Goal: Task Accomplishment & Management: Use online tool/utility

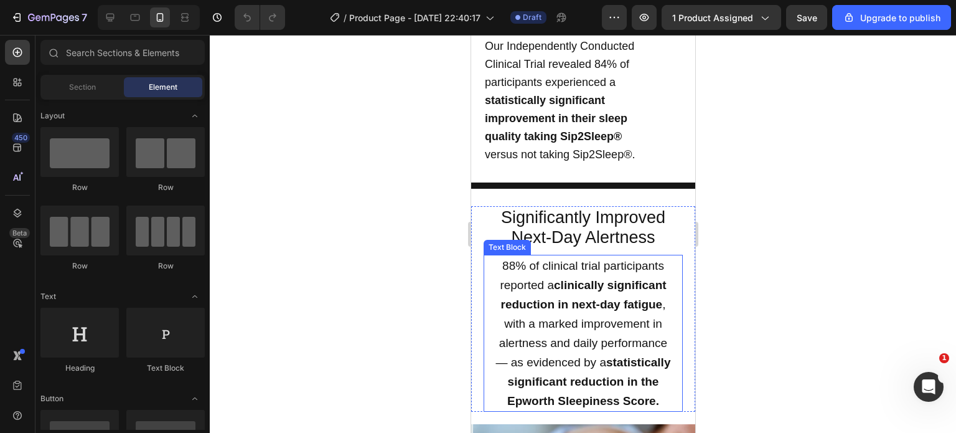
scroll to position [1441, 0]
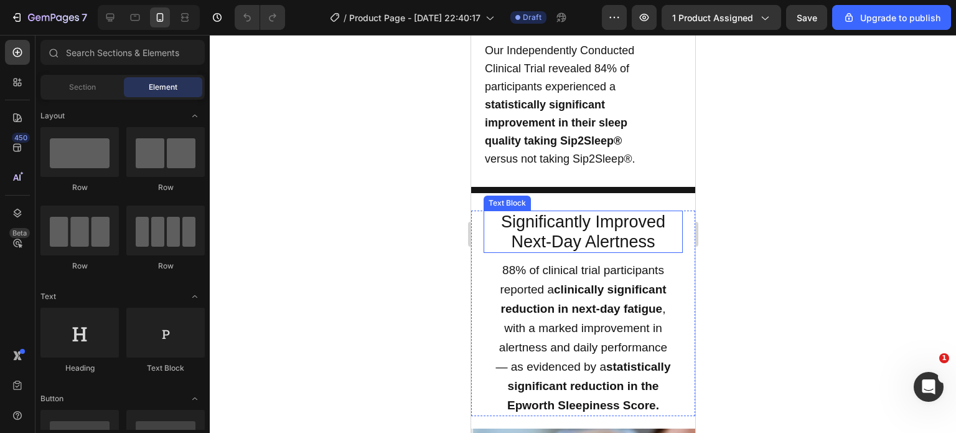
click at [537, 213] on p "Significantly Improved Next-Day Alertness" at bounding box center [582, 232] width 197 height 40
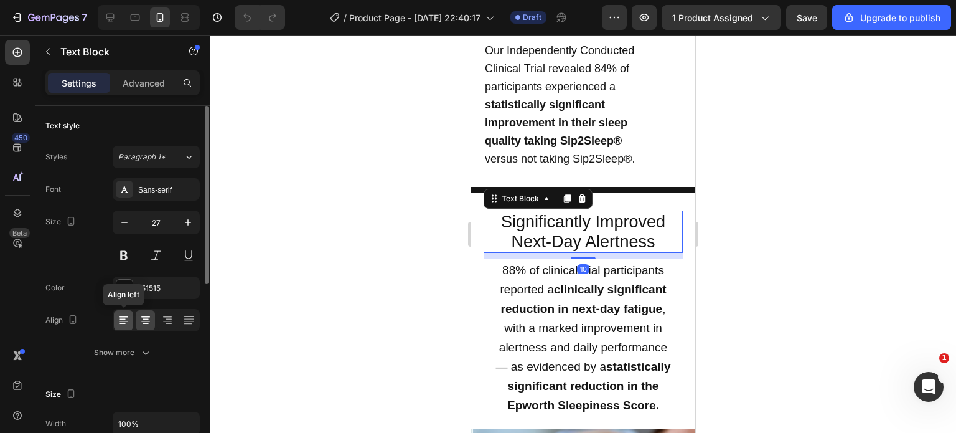
click at [120, 319] on icon at bounding box center [124, 320] width 12 height 12
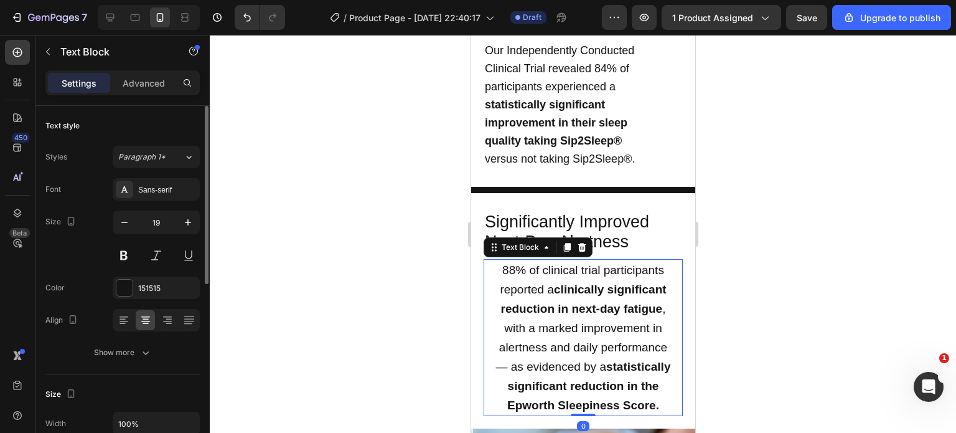
click at [122, 329] on div at bounding box center [156, 320] width 87 height 22
click at [123, 320] on icon at bounding box center [124, 320] width 12 height 12
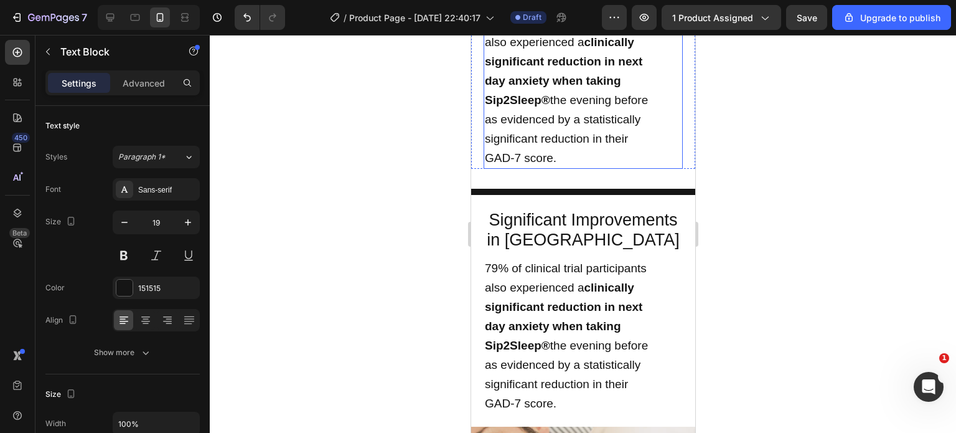
scroll to position [2078, 0]
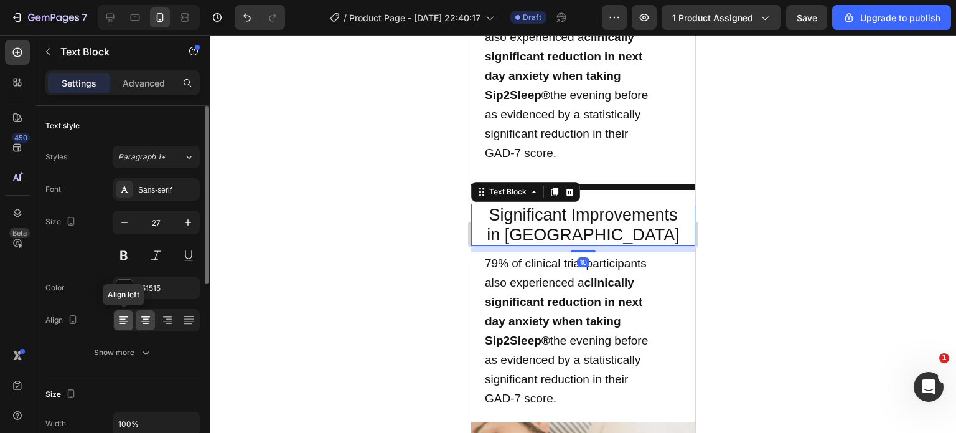
click at [127, 318] on icon at bounding box center [124, 320] width 12 height 12
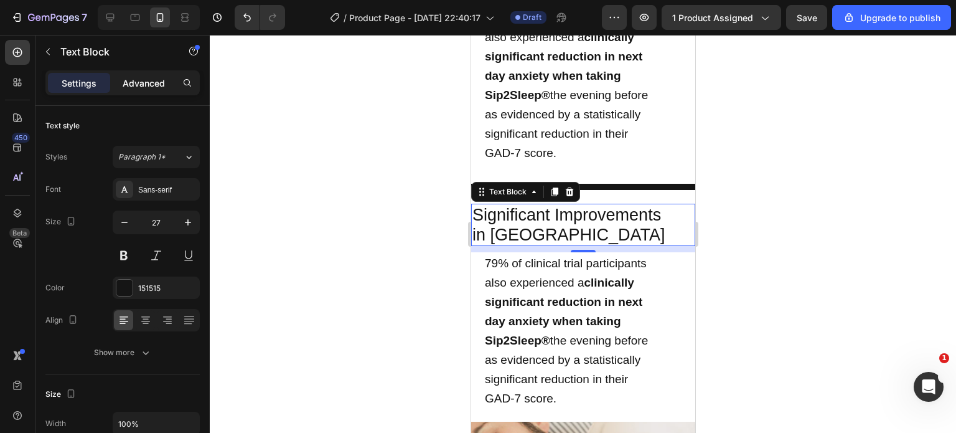
click at [144, 83] on p "Advanced" at bounding box center [144, 83] width 42 height 13
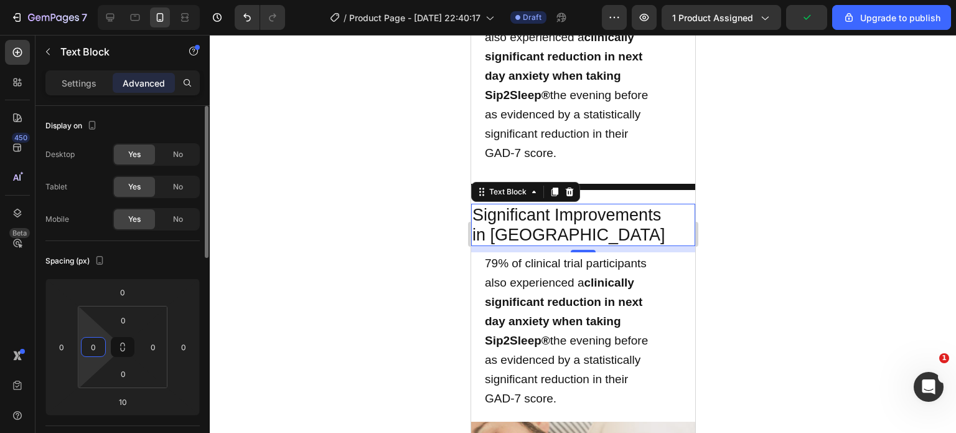
click at [95, 348] on input "0" at bounding box center [93, 346] width 19 height 19
click at [95, 348] on input "2" at bounding box center [93, 346] width 19 height 19
type input "20"
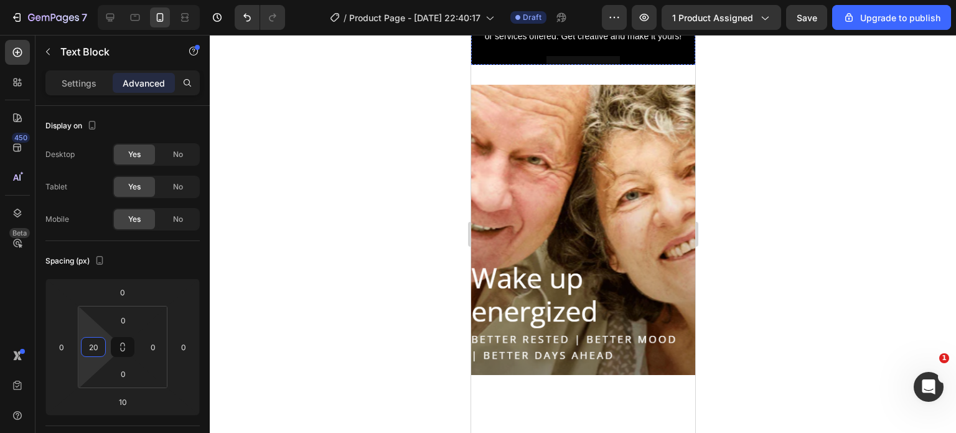
scroll to position [3034, 0]
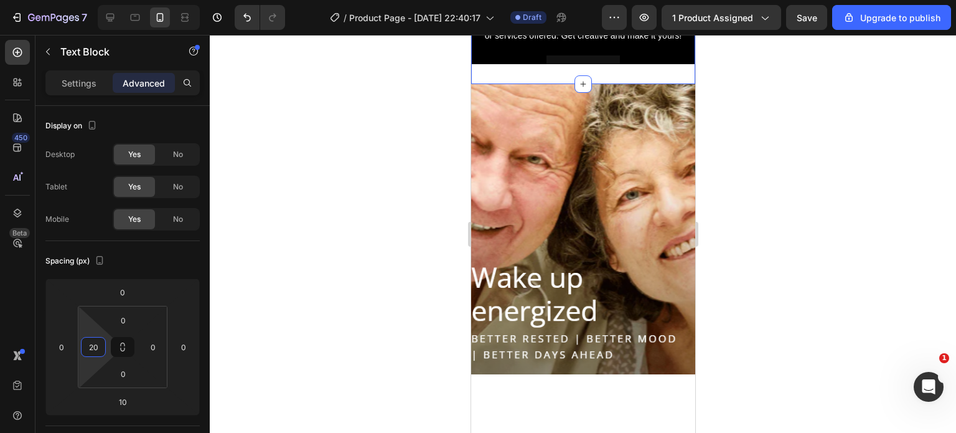
click at [620, 85] on div "Click here to edit heading Heading This is your text block. Click to edit and m…" at bounding box center [582, 1] width 224 height 166
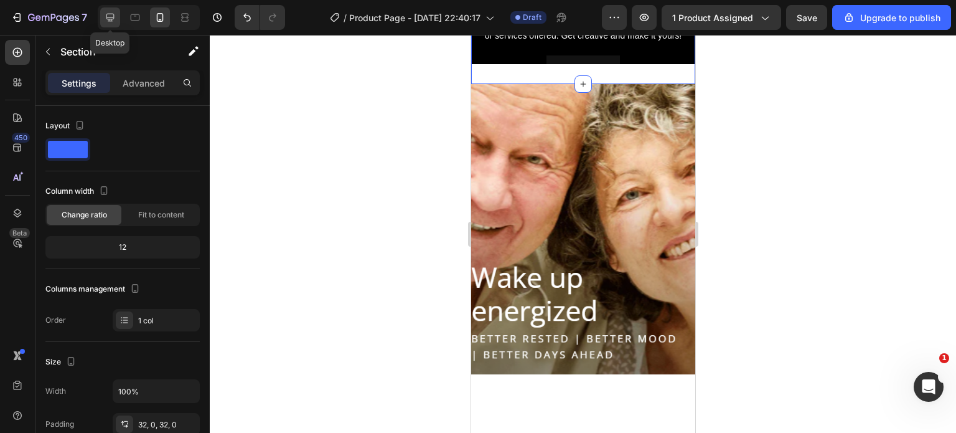
click at [111, 16] on icon at bounding box center [110, 17] width 12 height 12
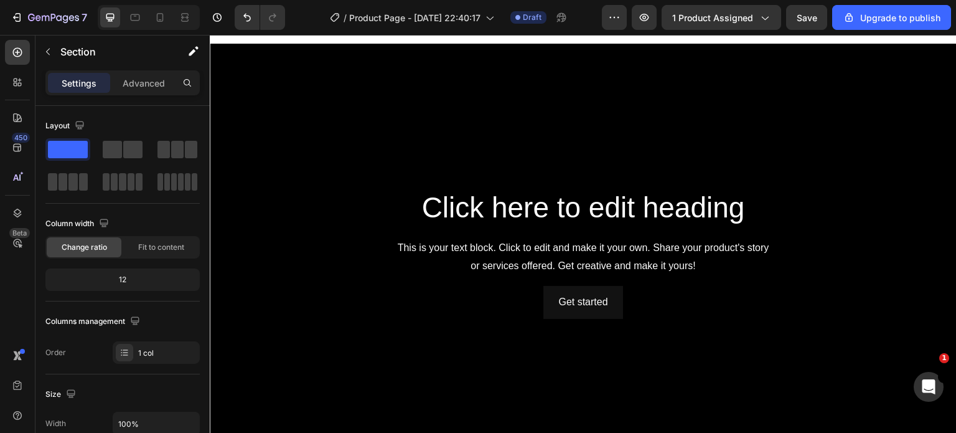
scroll to position [2416, 0]
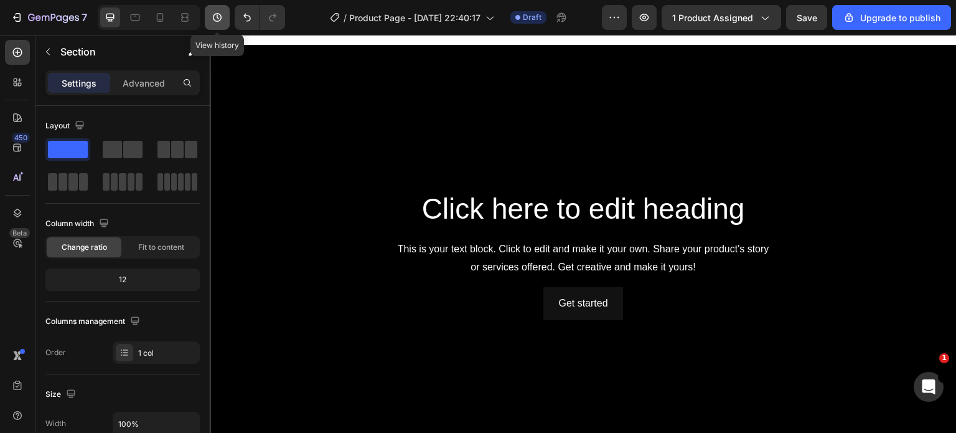
click at [216, 11] on icon "button" at bounding box center [217, 17] width 12 height 12
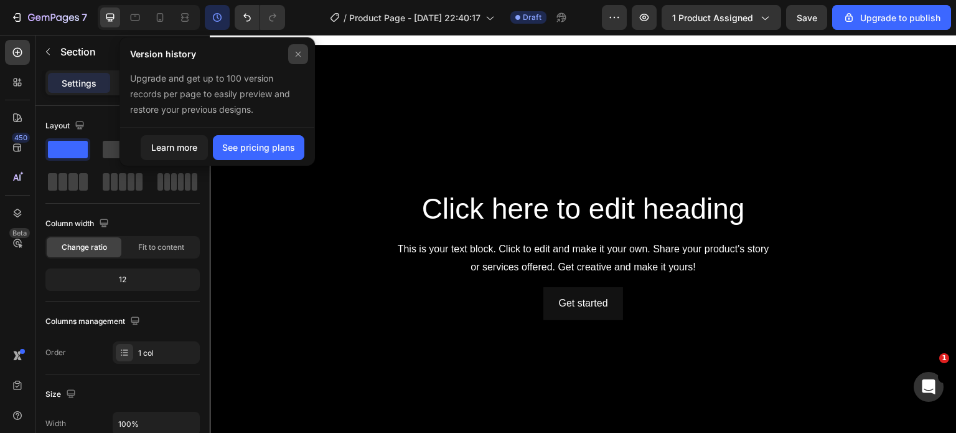
click at [303, 52] on div at bounding box center [298, 54] width 20 height 20
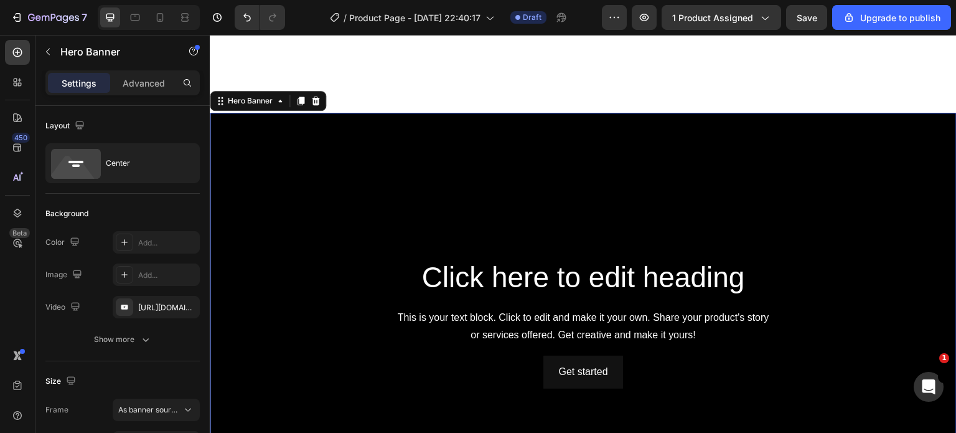
scroll to position [2341, 0]
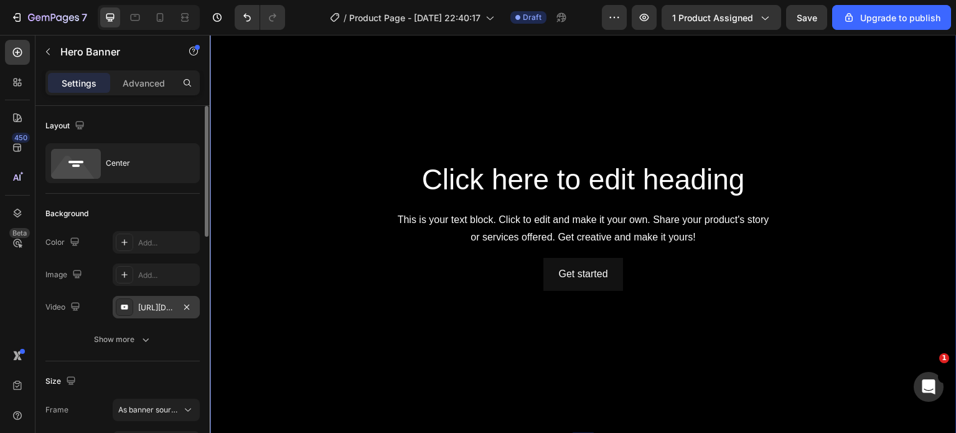
click at [156, 310] on div "[URL][DOMAIN_NAME]" at bounding box center [156, 307] width 36 height 11
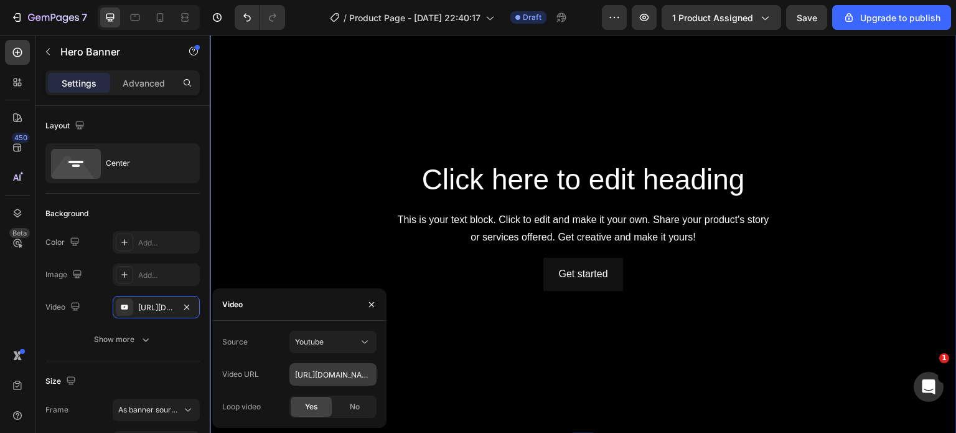
drag, startPoint x: 334, startPoint y: 386, endPoint x: 326, endPoint y: 378, distance: 11.5
click at [326, 378] on div "Source Youtube Video URL https://www.youtube.com/watch?v=drIt4RH_kyQ Loop video…" at bounding box center [299, 373] width 154 height 87
click at [326, 378] on input "[URL][DOMAIN_NAME]" at bounding box center [332, 374] width 87 height 22
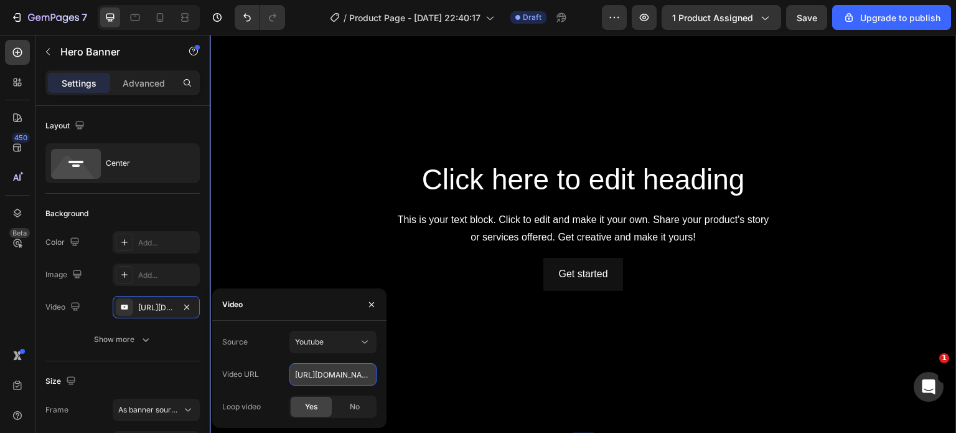
click at [326, 378] on input "[URL][DOMAIN_NAME]" at bounding box center [332, 374] width 87 height 22
paste input "[DOMAIN_NAME][URL]"
type input "[URL][DOMAIN_NAME]"
type input "Auto"
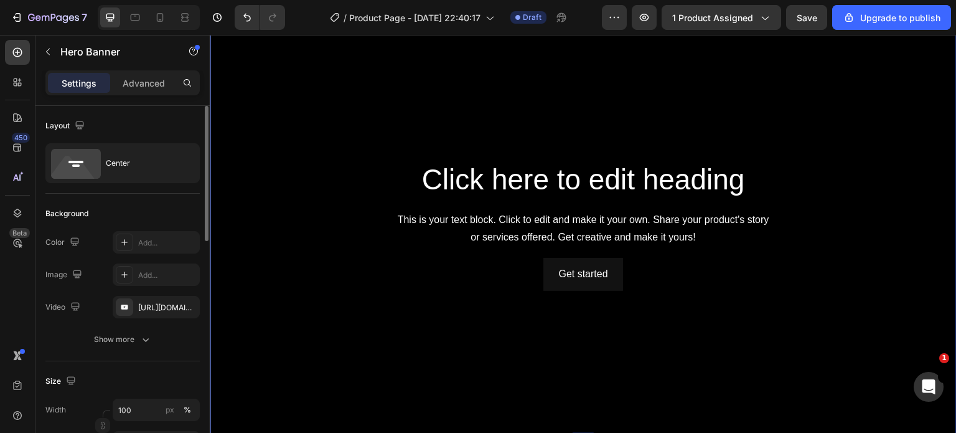
scroll to position [0, 0]
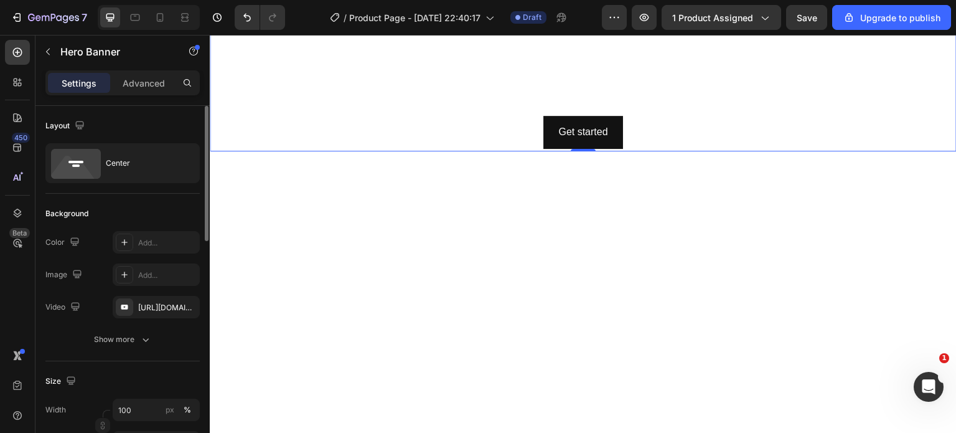
click at [144, 207] on div "Background" at bounding box center [122, 213] width 154 height 20
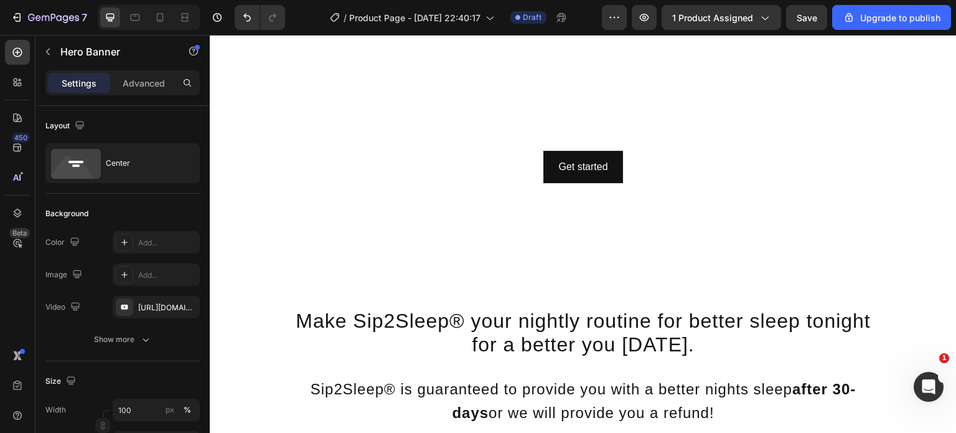
scroll to position [2440, 0]
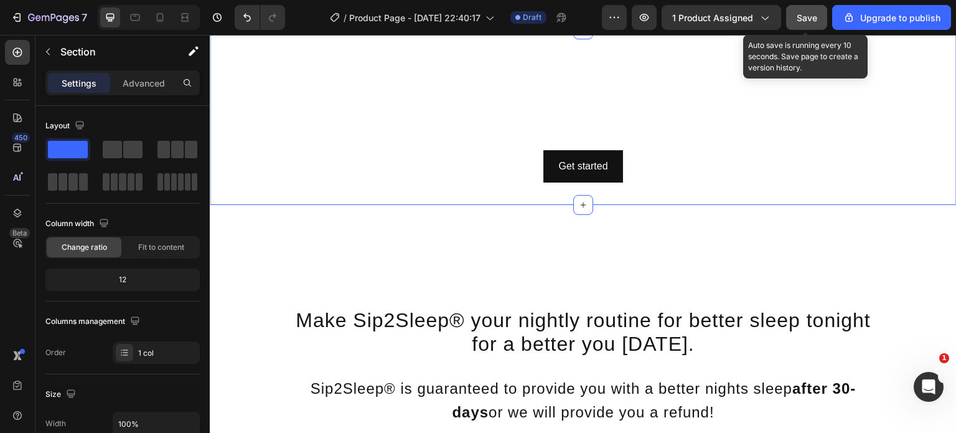
click at [794, 19] on button "Save" at bounding box center [806, 17] width 41 height 25
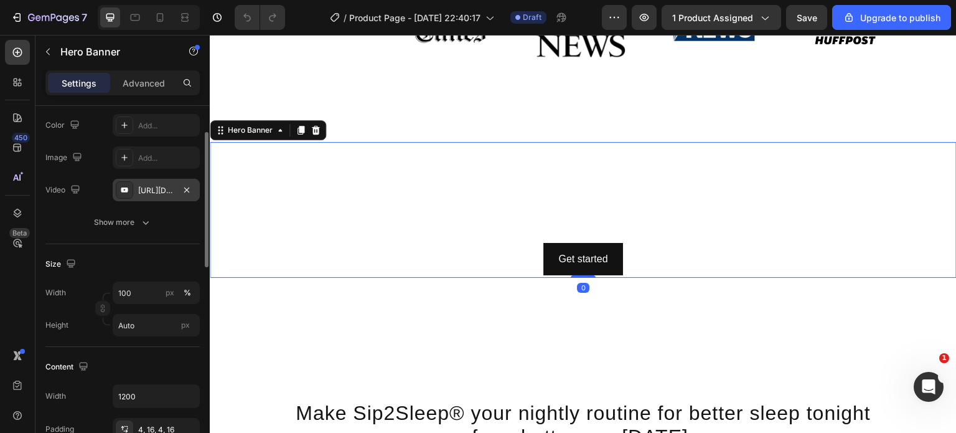
scroll to position [119, 0]
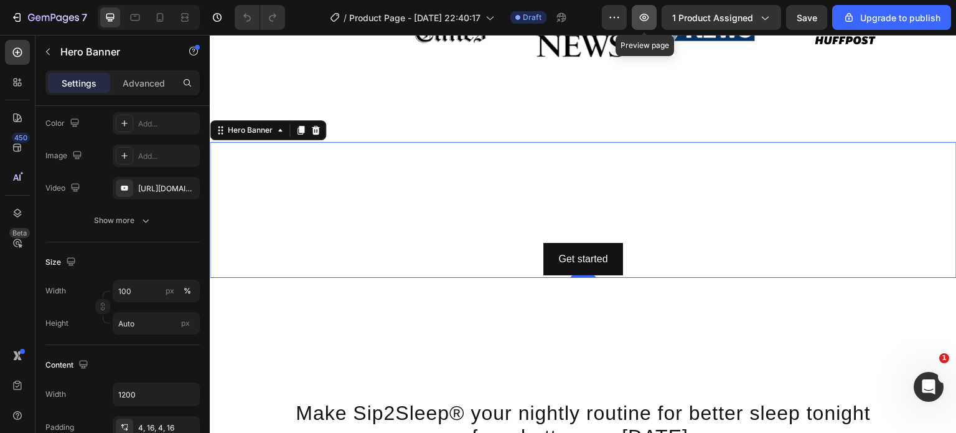
click at [647, 14] on icon "button" at bounding box center [644, 17] width 9 height 7
click at [319, 126] on icon at bounding box center [316, 130] width 10 height 10
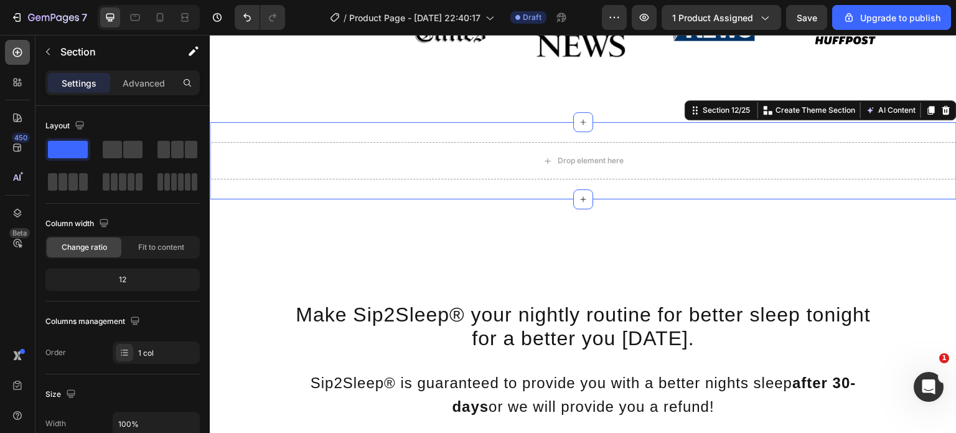
click at [20, 45] on div at bounding box center [17, 52] width 25 height 25
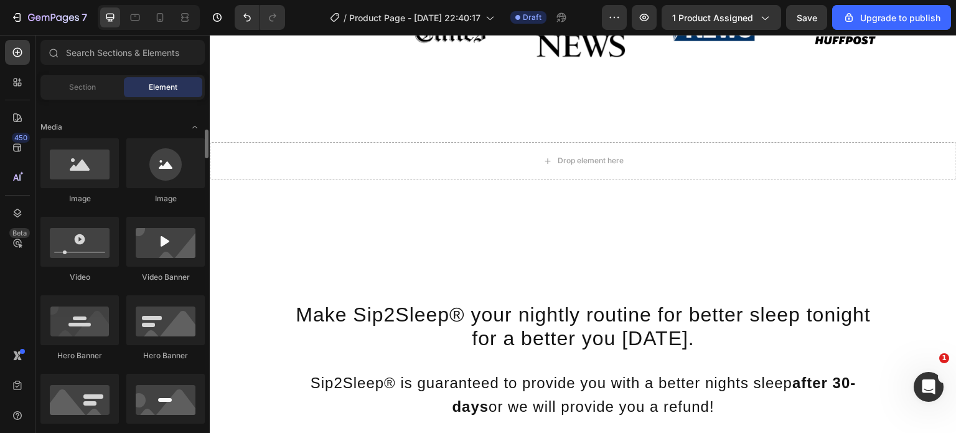
scroll to position [369, 0]
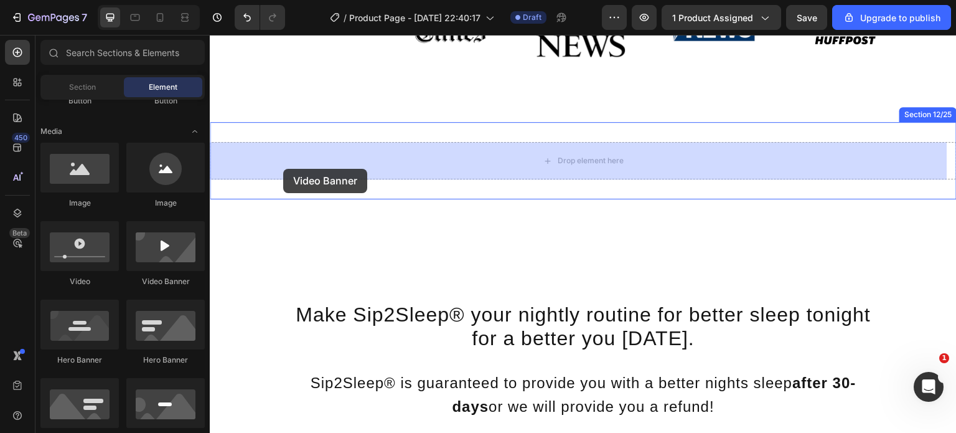
drag, startPoint x: 358, startPoint y: 282, endPoint x: 284, endPoint y: 168, distance: 135.8
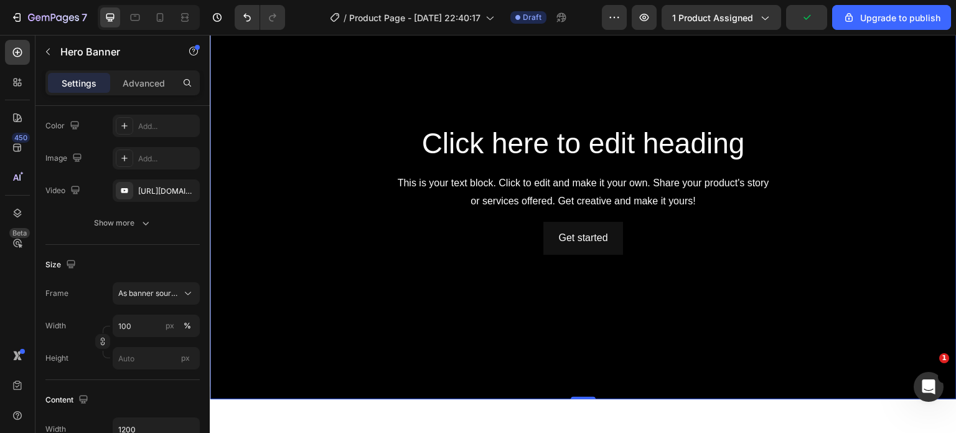
scroll to position [2685, 0]
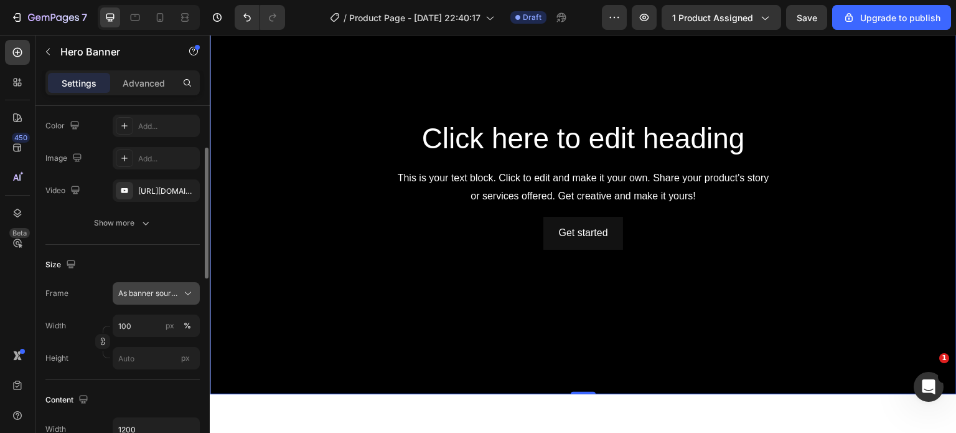
click at [179, 295] on span "As banner source" at bounding box center [148, 293] width 61 height 11
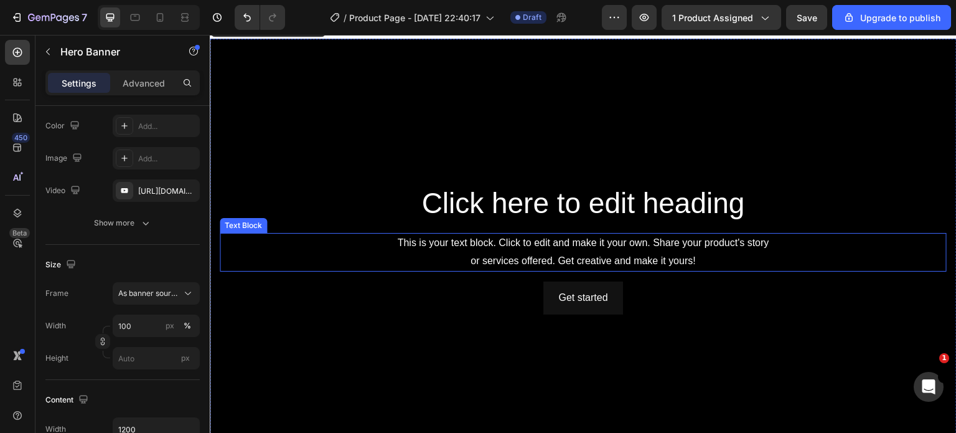
scroll to position [2619, 0]
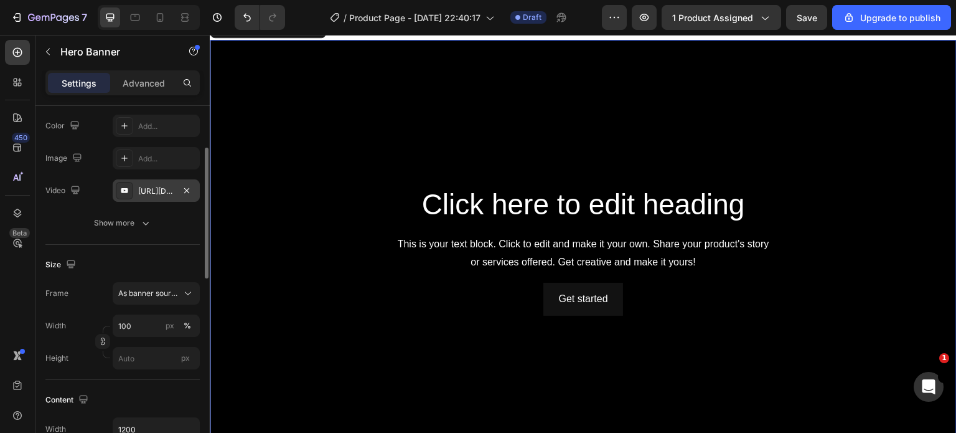
click at [161, 190] on div "[URL][DOMAIN_NAME]" at bounding box center [156, 190] width 36 height 11
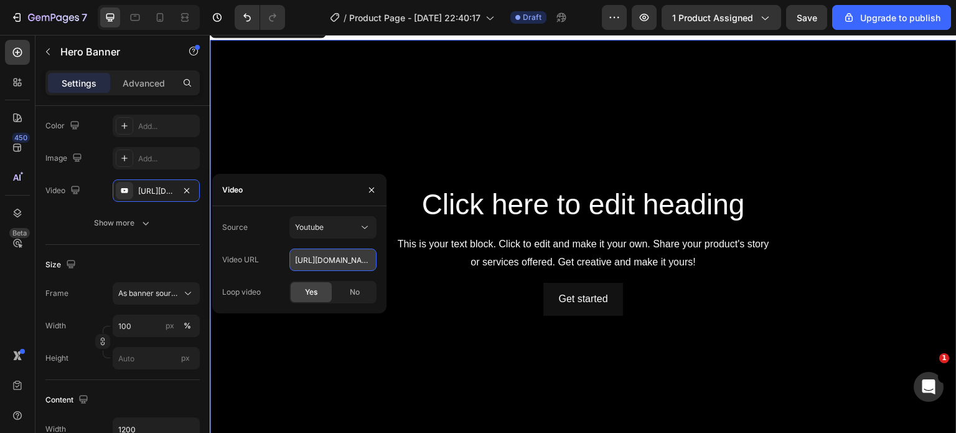
click at [317, 250] on input "[URL][DOMAIN_NAME]" at bounding box center [332, 259] width 87 height 22
paste input "[DOMAIN_NAME][URL]"
type input "[URL][DOMAIN_NAME]"
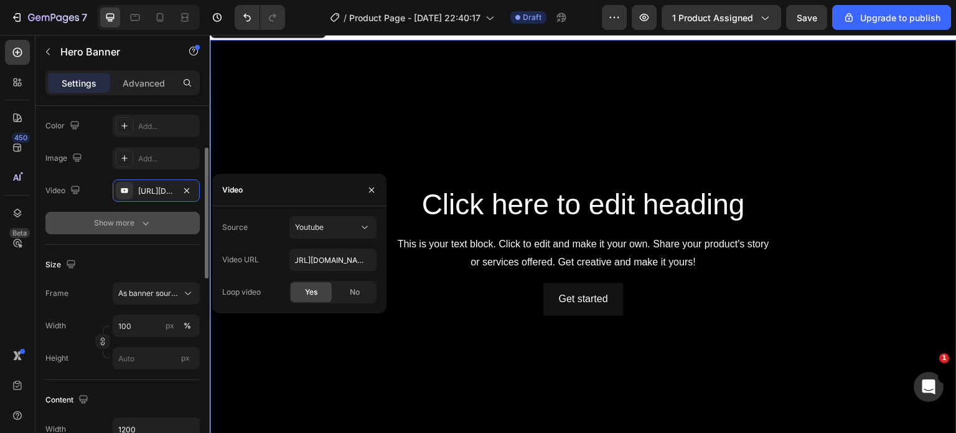
type input "Auto"
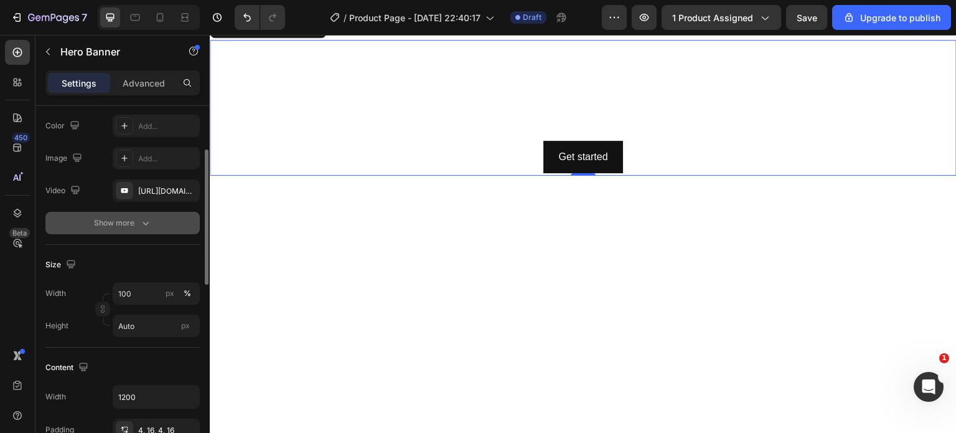
scroll to position [0, 0]
click at [158, 233] on button "Show more" at bounding box center [122, 223] width 154 height 22
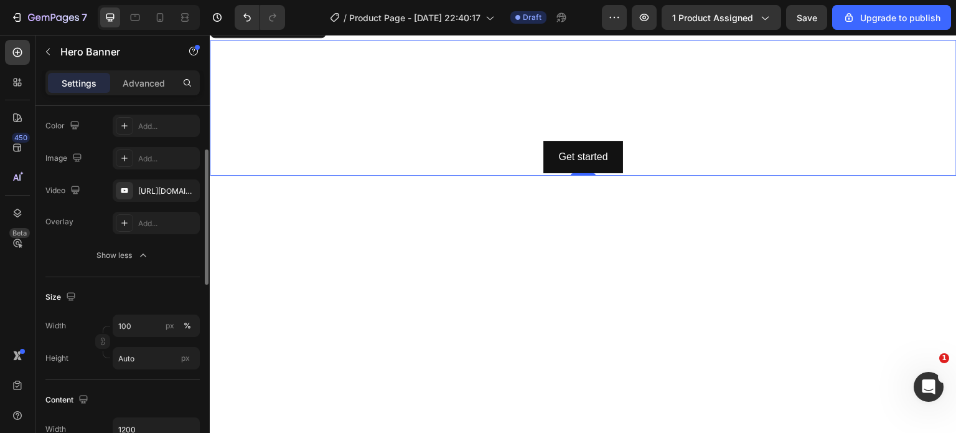
click at [85, 220] on div "Overlay Add..." at bounding box center [122, 223] width 154 height 22
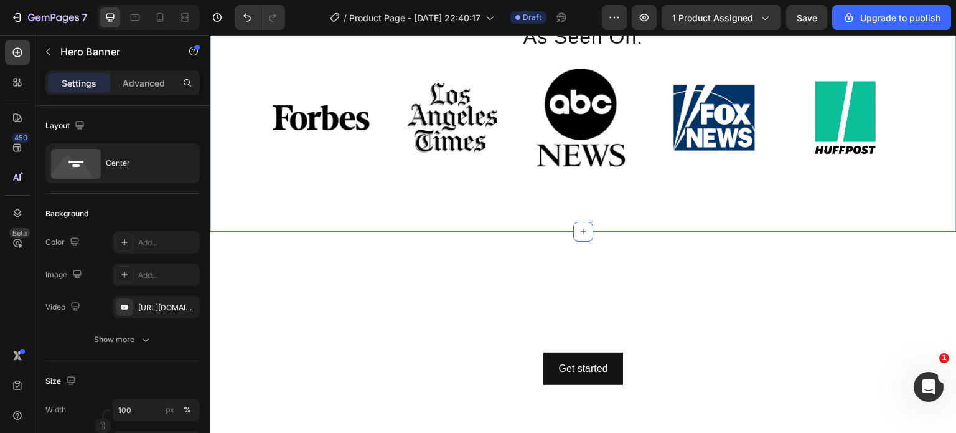
scroll to position [2402, 0]
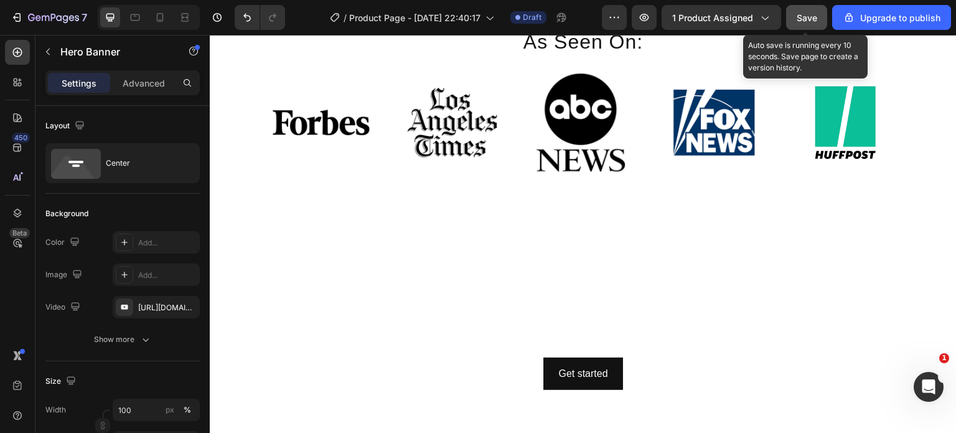
click at [815, 14] on span "Save" at bounding box center [807, 17] width 21 height 11
